Goal: Contribute content: Add original content to the website for others to see

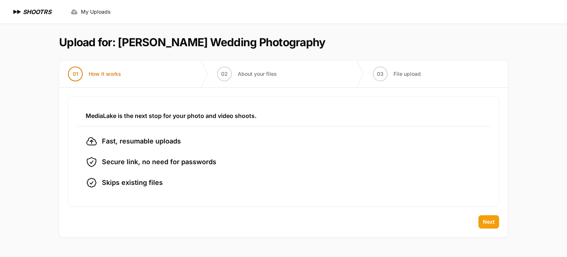
click at [492, 220] on span "Next" at bounding box center [489, 221] width 12 height 7
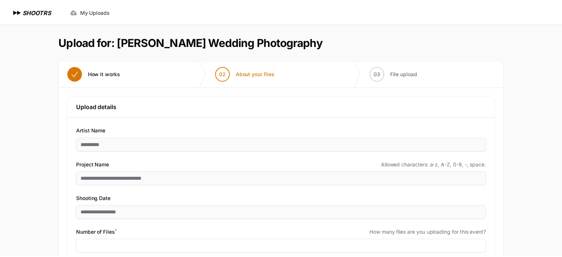
scroll to position [48, 0]
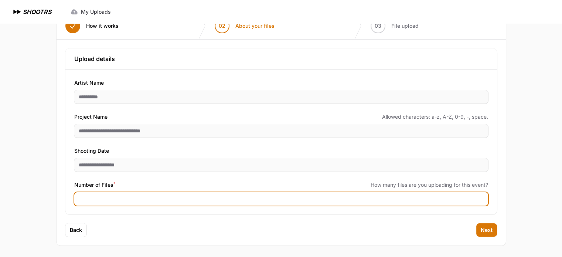
click at [94, 198] on input "Number of Files *" at bounding box center [281, 198] width 414 height 13
click at [117, 196] on input "Number of Files *" at bounding box center [281, 198] width 414 height 13
type input "****"
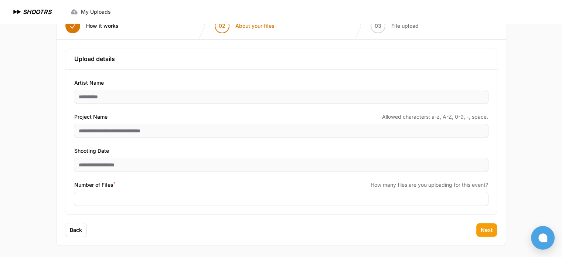
click at [493, 229] on button "Next" at bounding box center [486, 229] width 21 height 13
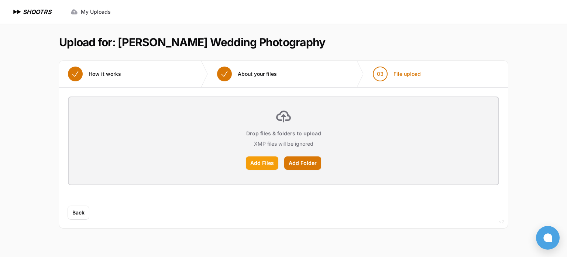
click at [263, 167] on label "Add Files" at bounding box center [262, 162] width 33 height 13
click at [0, 0] on input "Add Files" at bounding box center [0, 0] width 0 height 0
